Goal: Transaction & Acquisition: Purchase product/service

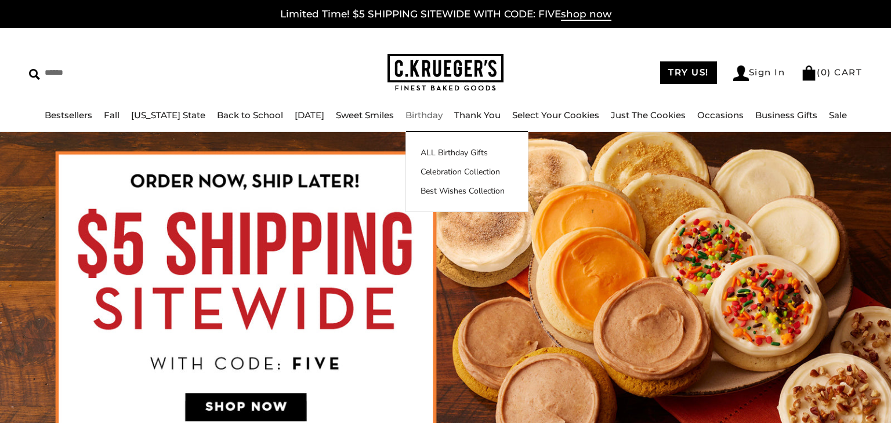
click at [421, 117] on link "Birthday" at bounding box center [423, 115] width 37 height 11
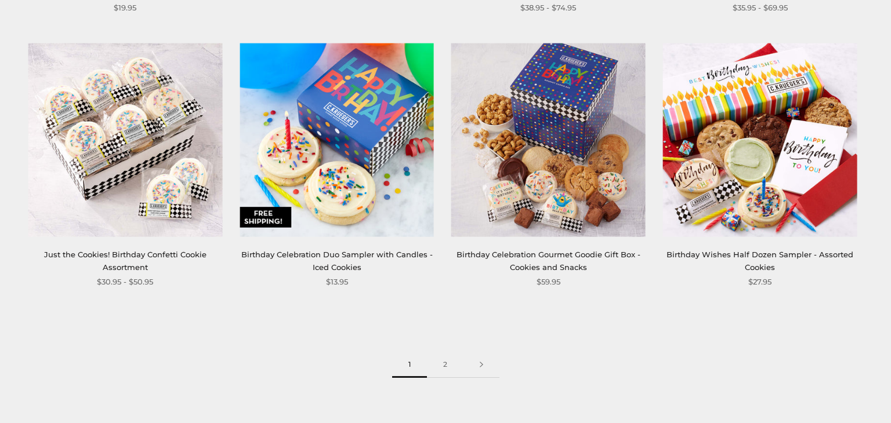
scroll to position [1665, 0]
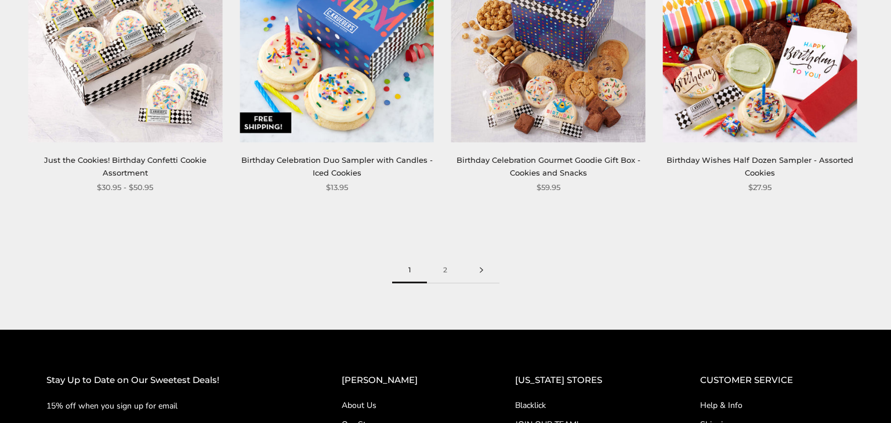
click at [485, 273] on link at bounding box center [481, 271] width 36 height 26
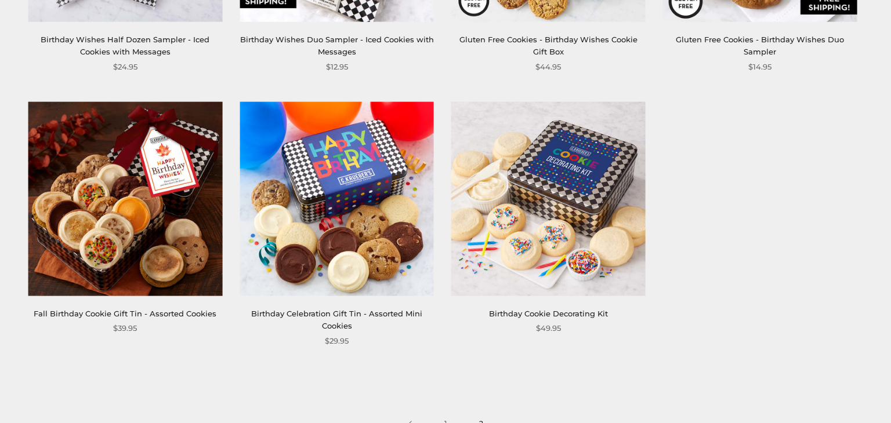
scroll to position [689, 0]
click at [368, 261] on img at bounding box center [337, 199] width 194 height 194
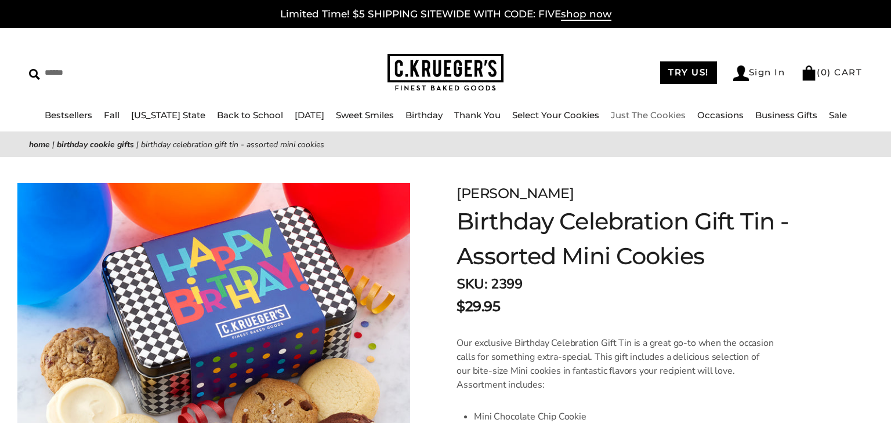
click at [642, 118] on link "Just The Cookies" at bounding box center [648, 115] width 75 height 11
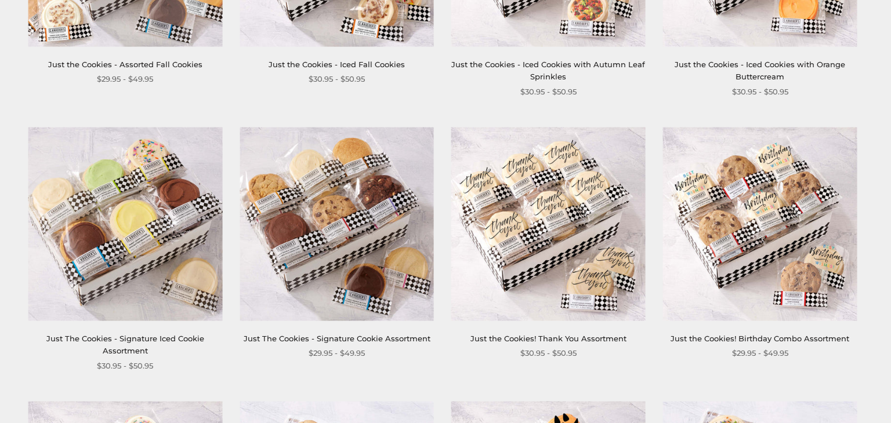
scroll to position [404, 0]
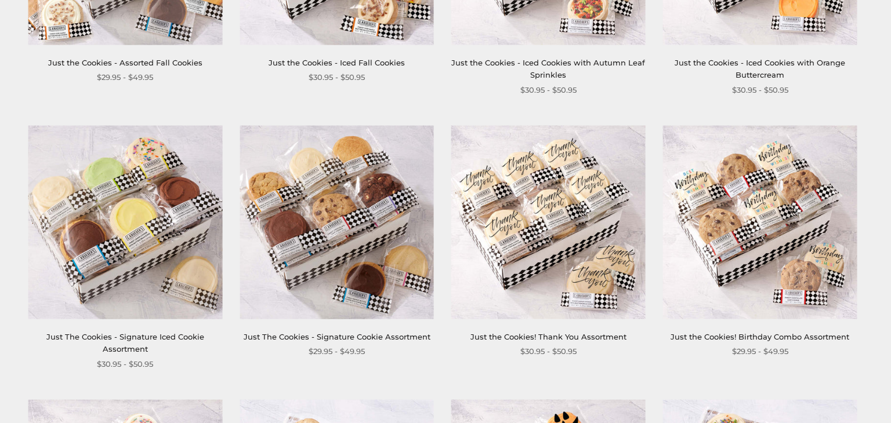
click at [382, 281] on img at bounding box center [337, 222] width 194 height 194
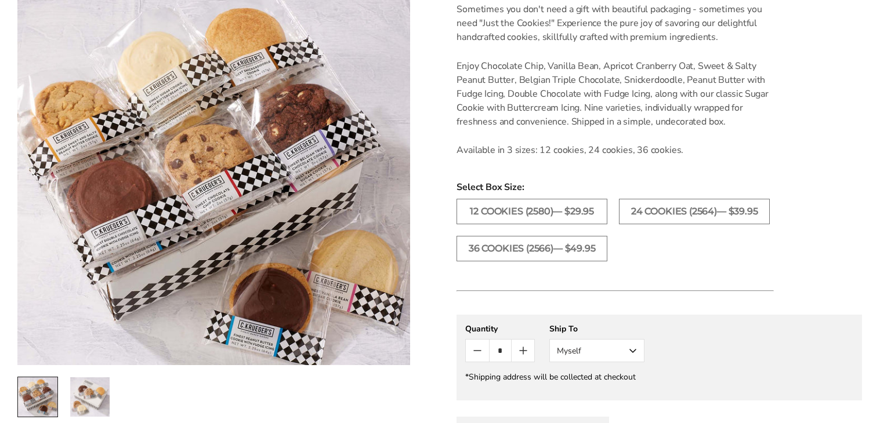
scroll to position [346, 0]
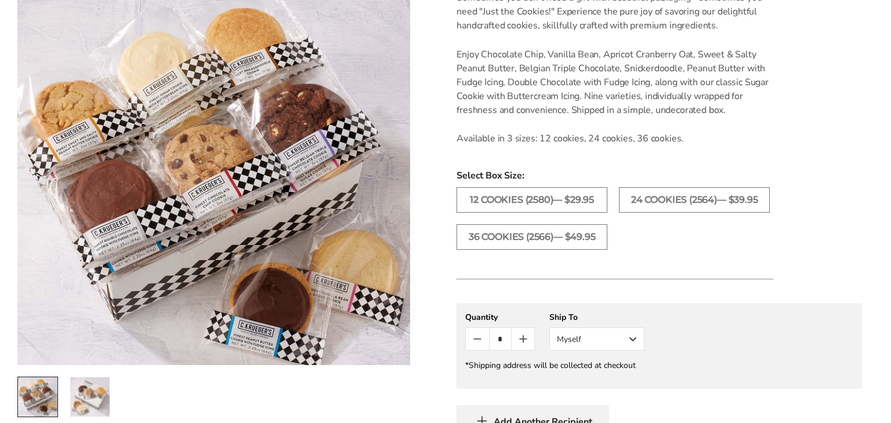
click at [618, 331] on button "Myself" at bounding box center [596, 339] width 95 height 23
click at [611, 385] on button "Other Recipient" at bounding box center [597, 382] width 94 height 21
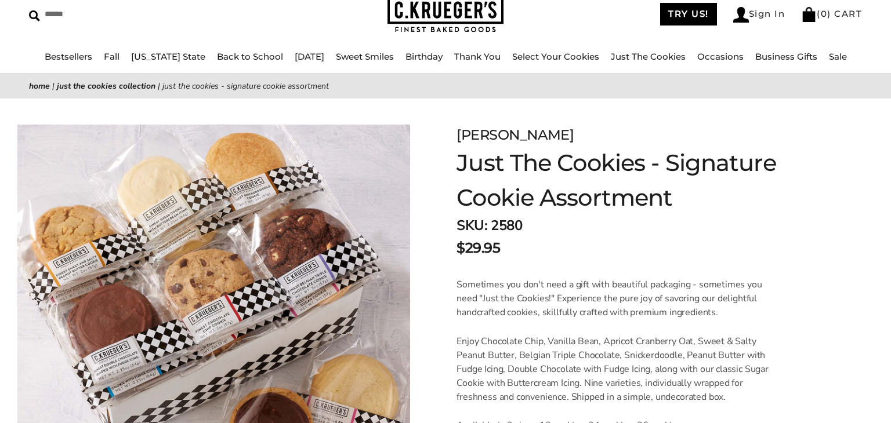
scroll to position [0, 0]
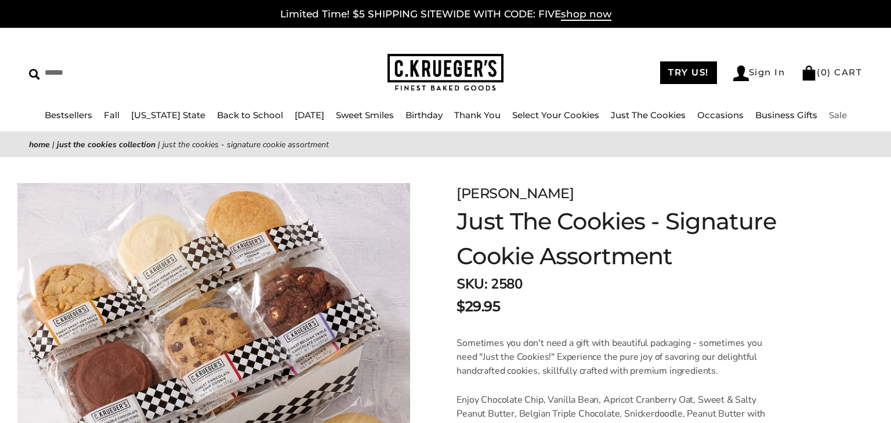
click at [830, 115] on link "Sale" at bounding box center [838, 115] width 18 height 11
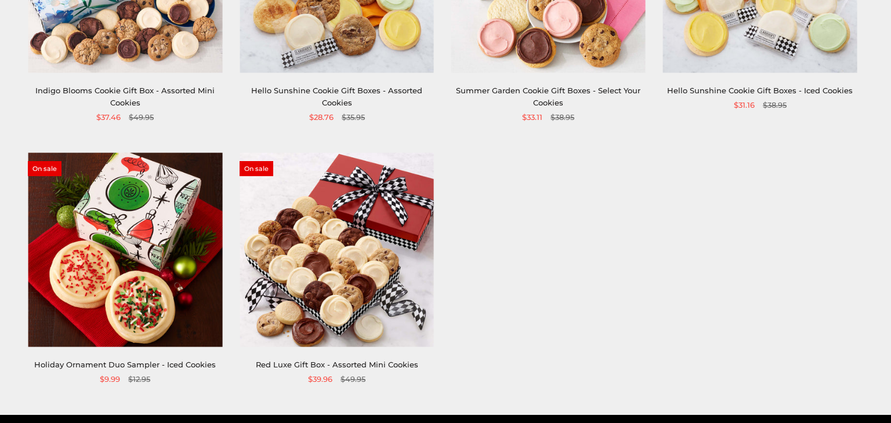
scroll to position [389, 0]
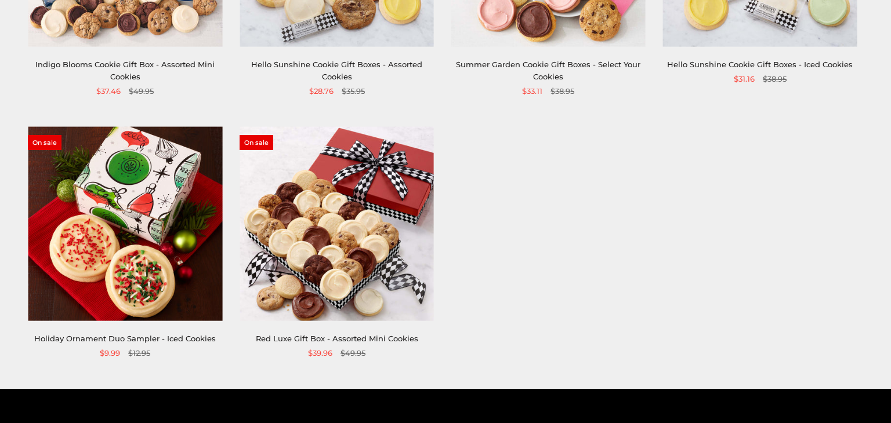
click at [354, 238] on img at bounding box center [337, 224] width 194 height 194
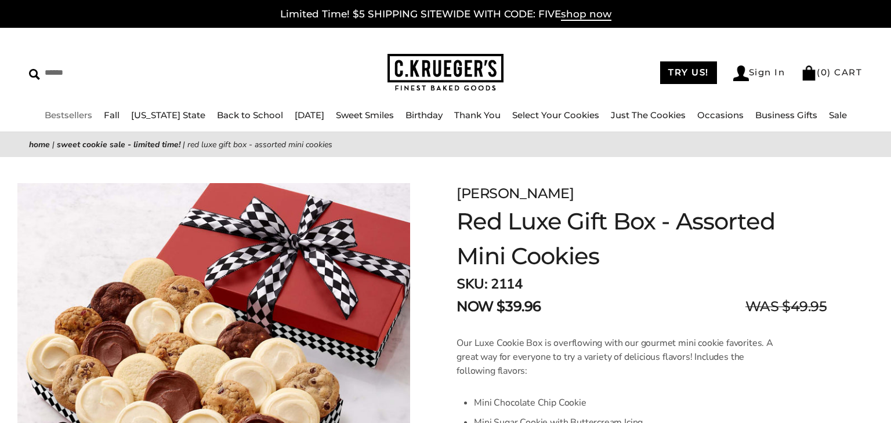
click at [80, 118] on link "Bestsellers" at bounding box center [69, 115] width 48 height 11
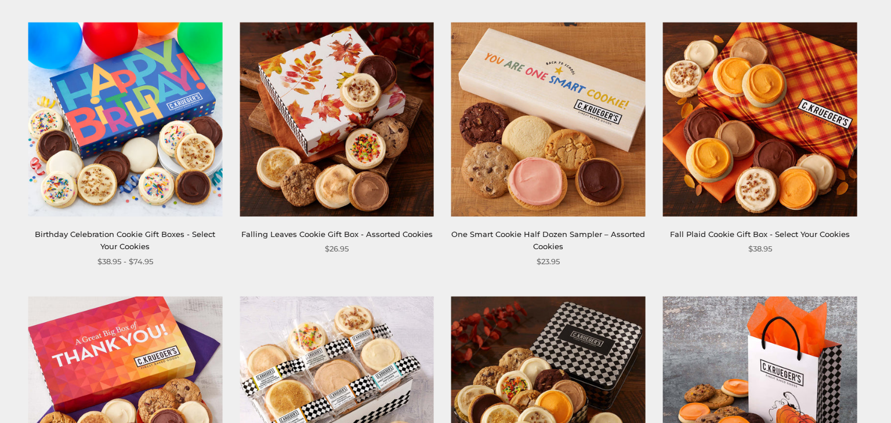
scroll to position [654, 0]
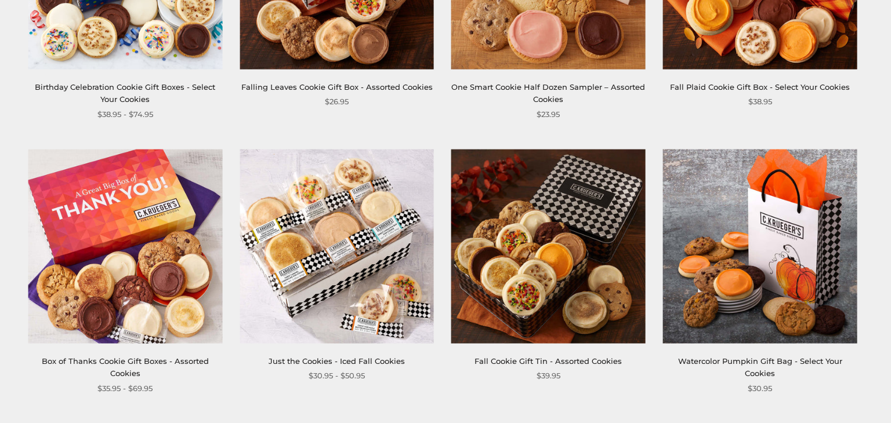
click at [566, 295] on img at bounding box center [548, 247] width 194 height 194
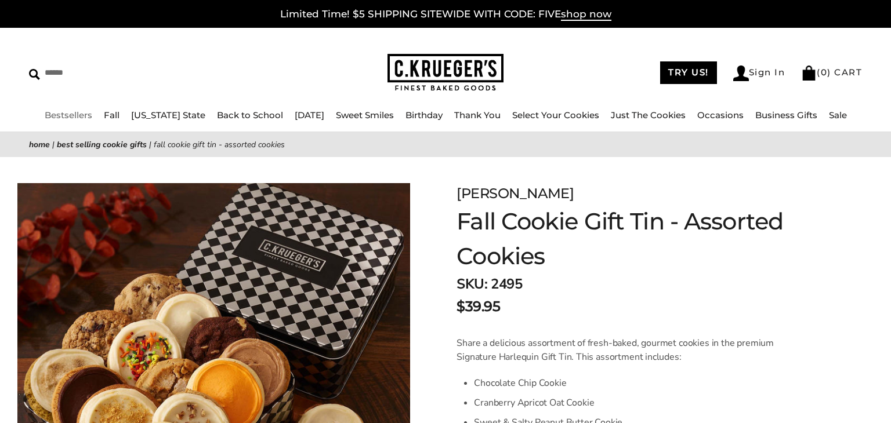
click at [87, 110] on link "Bestsellers" at bounding box center [69, 115] width 48 height 11
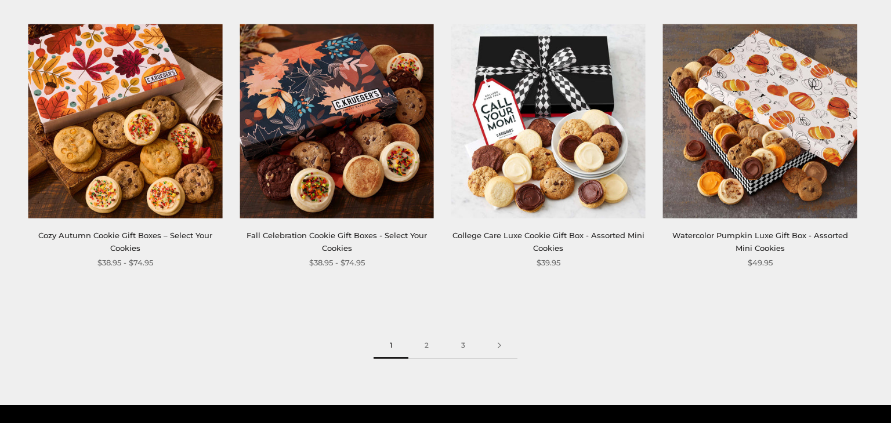
scroll to position [1605, 0]
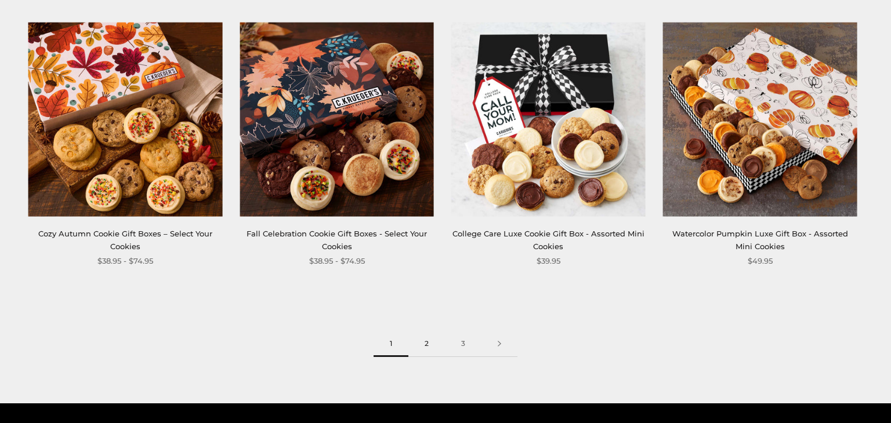
click at [433, 346] on link "2" at bounding box center [426, 344] width 37 height 26
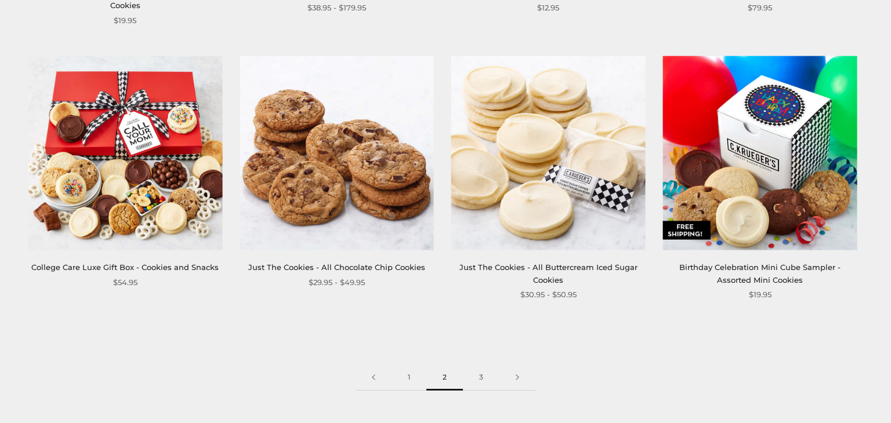
scroll to position [1701, 0]
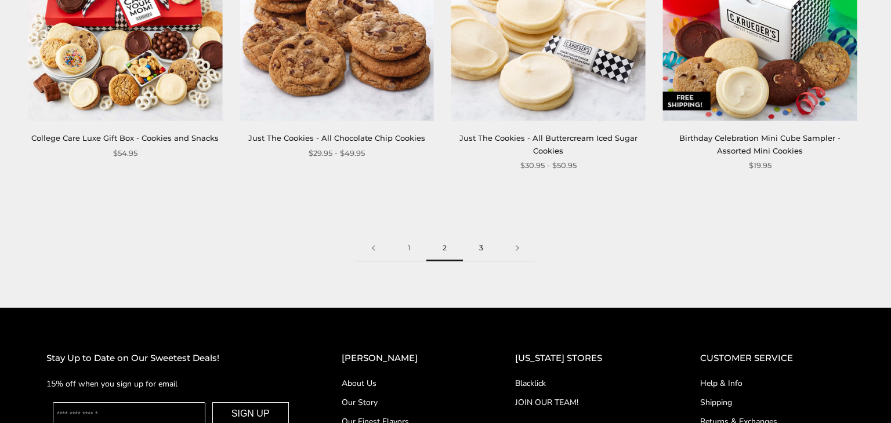
click at [491, 247] on link "3" at bounding box center [481, 249] width 37 height 26
